Goal: Information Seeking & Learning: Learn about a topic

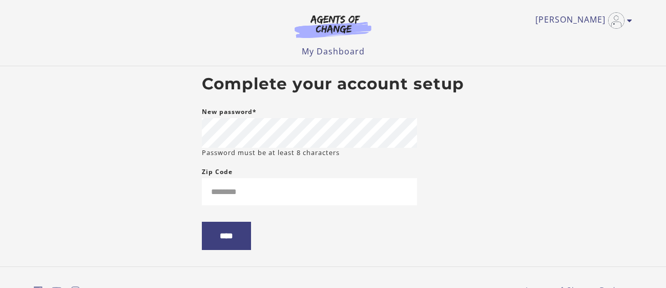
click at [488, 104] on body "Skip to main content Nicolas J My Account Support Sign Out Toggle menu Menu My …" at bounding box center [333, 144] width 666 height 288
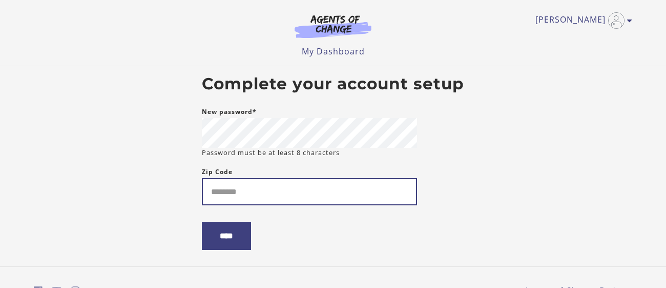
click at [322, 183] on input "Zip Code" at bounding box center [309, 191] width 215 height 27
type input "*****"
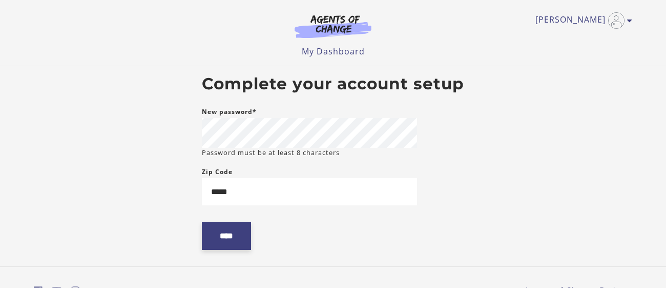
click at [237, 236] on input "****" at bounding box center [226, 235] width 49 height 28
